Goal: Find specific page/section: Find specific page/section

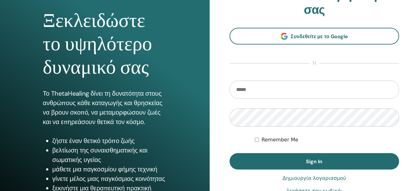
scroll to position [63, 0]
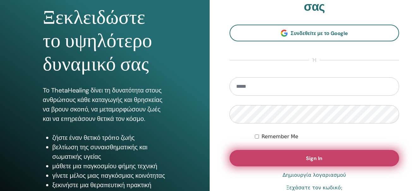
type input "**********"
click at [314, 160] on span "Sign In" at bounding box center [314, 158] width 16 height 7
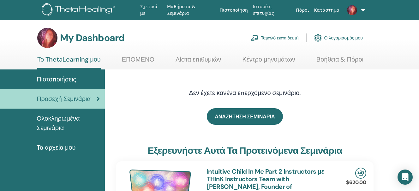
click at [71, 117] on span "Ολοκληρωμένα Σεμινάρια" at bounding box center [68, 123] width 63 height 19
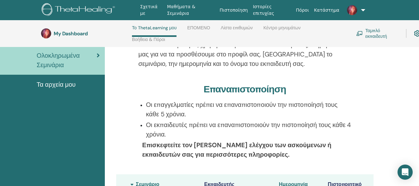
scroll to position [90, 0]
click at [53, 87] on span "Τα αρχεία μου" at bounding box center [56, 84] width 39 height 9
